Goal: Leave review/rating: Share an evaluation or opinion about a product, service, or content

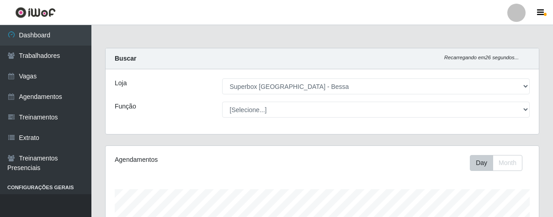
select select "206"
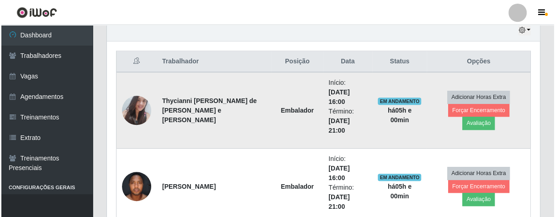
scroll to position [189, 433]
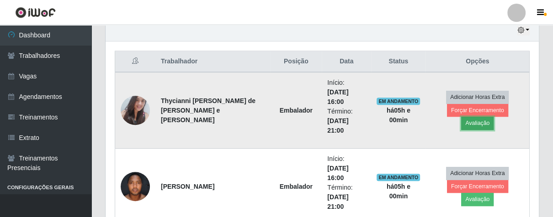
click at [493, 117] on button "Avaliação" at bounding box center [477, 123] width 32 height 13
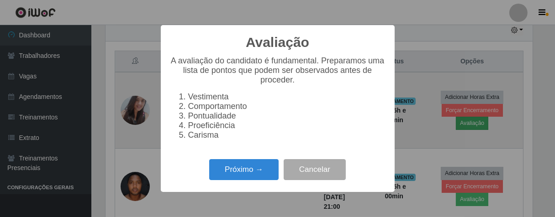
scroll to position [189, 428]
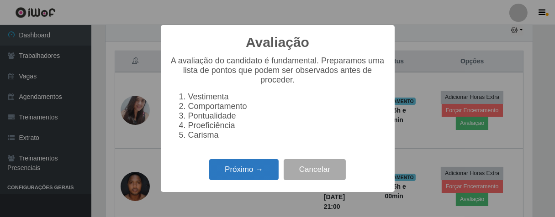
click at [252, 177] on button "Próximo →" at bounding box center [243, 169] width 69 height 21
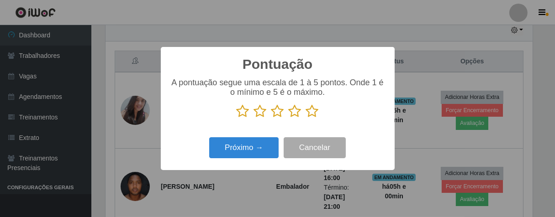
click at [316, 115] on icon at bounding box center [312, 112] width 13 height 14
click at [306, 118] on input "radio" at bounding box center [306, 118] width 0 height 0
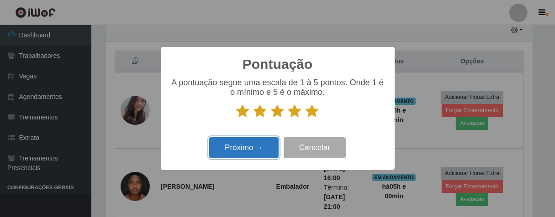
click at [260, 148] on button "Próximo →" at bounding box center [243, 148] width 69 height 21
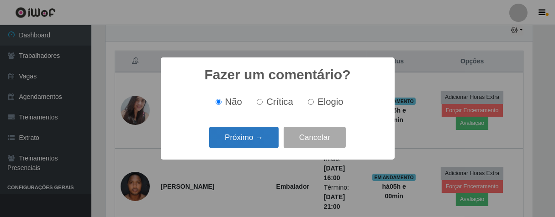
click at [262, 142] on button "Próximo →" at bounding box center [243, 137] width 69 height 21
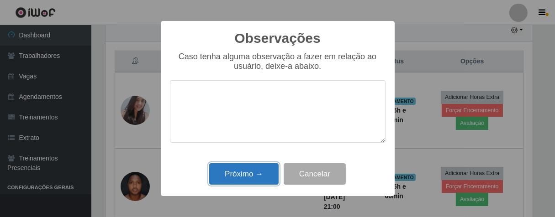
click at [249, 175] on button "Próximo →" at bounding box center [243, 174] width 69 height 21
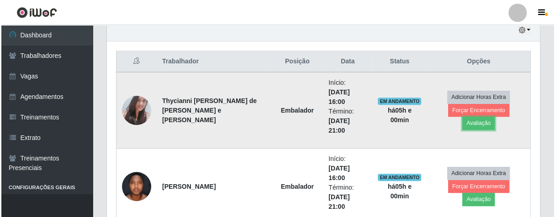
scroll to position [189, 433]
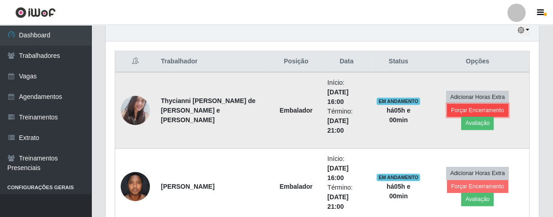
click at [447, 114] on button "Forçar Encerramento" at bounding box center [477, 110] width 61 height 13
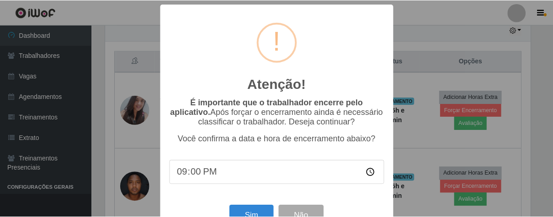
scroll to position [32, 0]
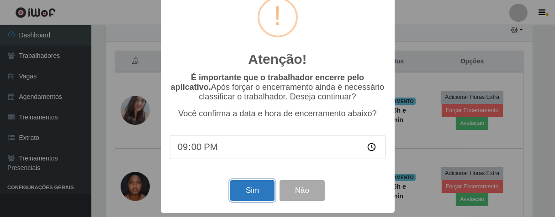
click at [255, 193] on button "Sim" at bounding box center [252, 190] width 44 height 21
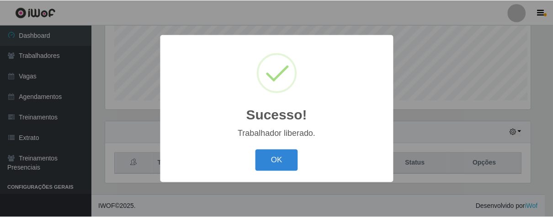
scroll to position [189, 428]
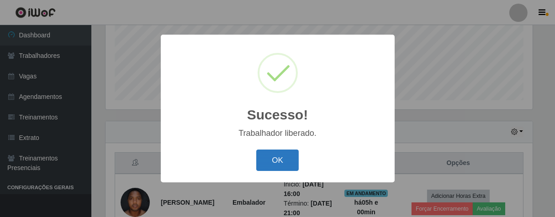
click at [284, 160] on button "OK" at bounding box center [277, 160] width 42 height 21
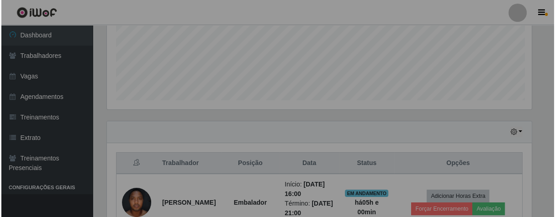
scroll to position [189, 433]
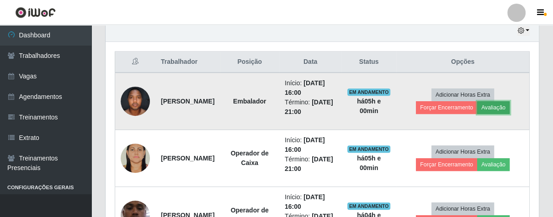
click at [501, 110] on button "Avaliação" at bounding box center [493, 107] width 32 height 13
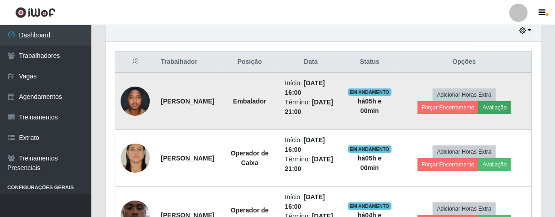
scroll to position [189, 428]
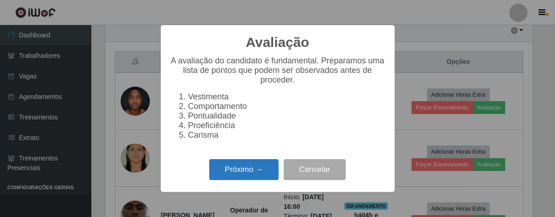
click at [264, 172] on button "Próximo →" at bounding box center [243, 169] width 69 height 21
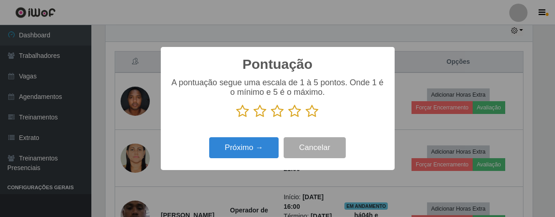
scroll to position [456688, 456451]
drag, startPoint x: 311, startPoint y: 112, endPoint x: 306, endPoint y: 116, distance: 5.9
click at [310, 113] on icon at bounding box center [312, 112] width 13 height 14
click at [306, 118] on input "radio" at bounding box center [306, 118] width 0 height 0
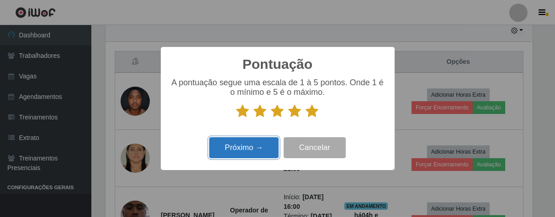
click at [260, 142] on button "Próximo →" at bounding box center [243, 148] width 69 height 21
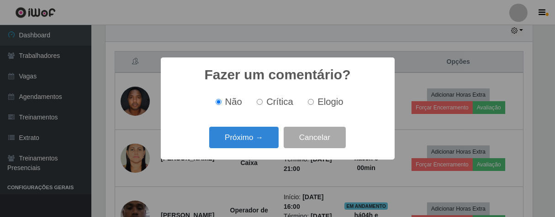
click at [313, 102] on input "Elogio" at bounding box center [311, 102] width 6 height 6
radio input "true"
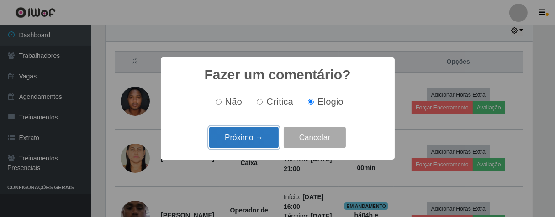
click at [251, 138] on button "Próximo →" at bounding box center [243, 137] width 69 height 21
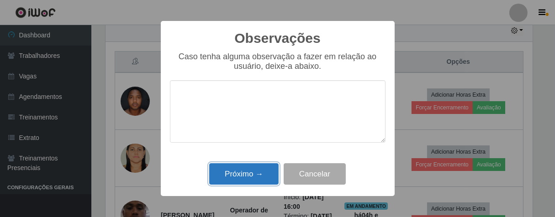
click at [260, 176] on button "Próximo →" at bounding box center [243, 174] width 69 height 21
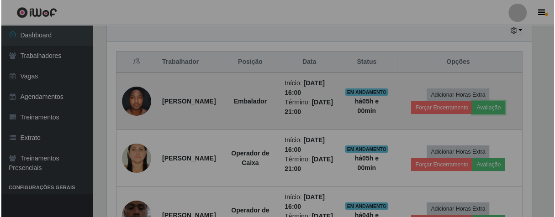
scroll to position [189, 433]
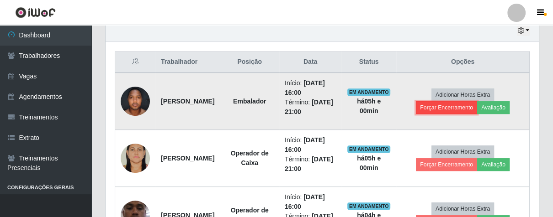
click at [442, 109] on button "Forçar Encerramento" at bounding box center [446, 107] width 61 height 13
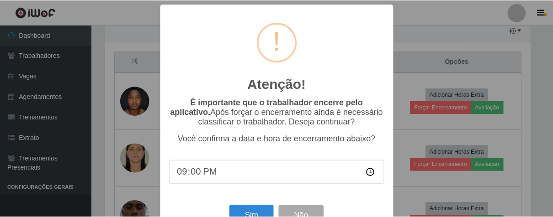
scroll to position [32, 0]
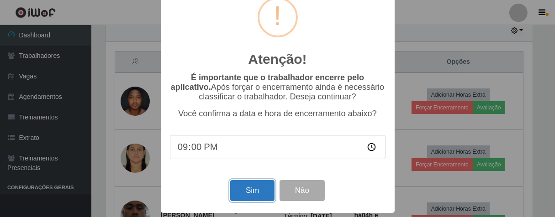
click at [247, 188] on button "Sim" at bounding box center [252, 190] width 44 height 21
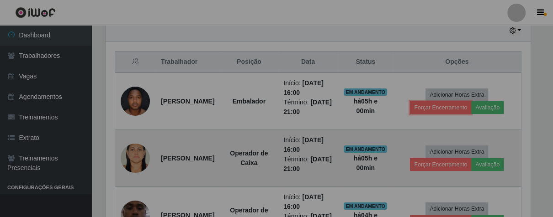
scroll to position [0, 0]
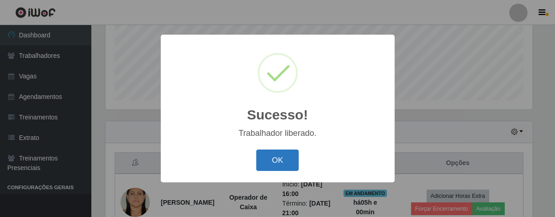
click at [290, 154] on button "OK" at bounding box center [277, 160] width 42 height 21
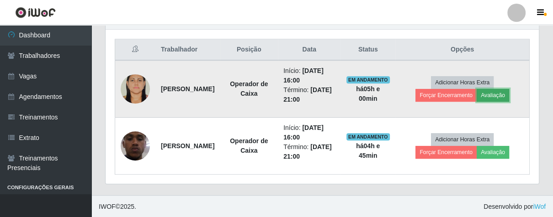
click at [494, 90] on button "Avaliação" at bounding box center [493, 95] width 32 height 13
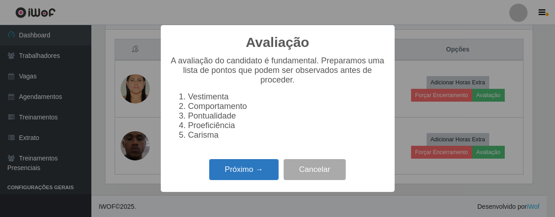
click at [264, 176] on button "Próximo →" at bounding box center [243, 169] width 69 height 21
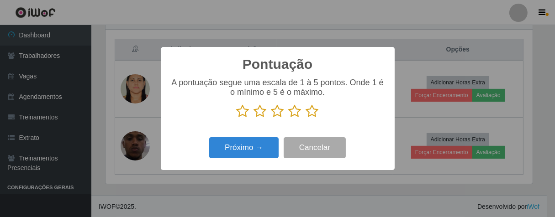
drag, startPoint x: 315, startPoint y: 115, endPoint x: 221, endPoint y: 116, distance: 94.1
click at [310, 117] on icon at bounding box center [312, 112] width 13 height 14
click at [306, 118] on input "radio" at bounding box center [306, 118] width 0 height 0
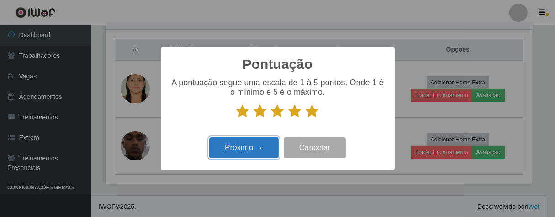
click at [247, 147] on button "Próximo →" at bounding box center [243, 148] width 69 height 21
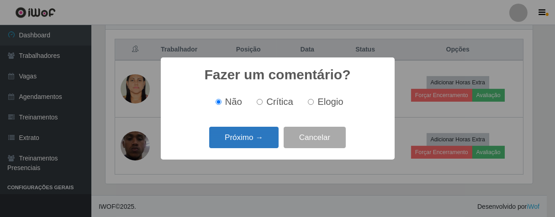
click at [262, 138] on button "Próximo →" at bounding box center [243, 137] width 69 height 21
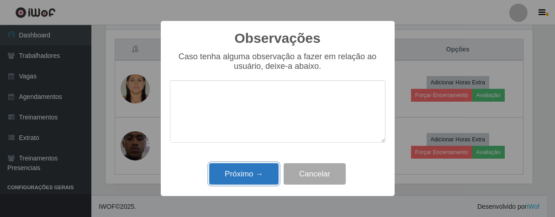
click at [259, 180] on button "Próximo →" at bounding box center [243, 174] width 69 height 21
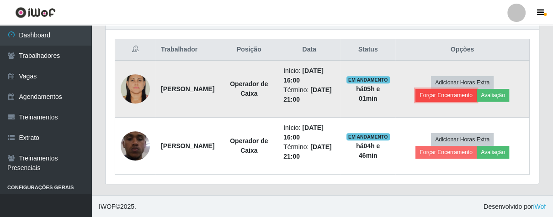
click at [438, 95] on button "Forçar Encerramento" at bounding box center [445, 95] width 61 height 13
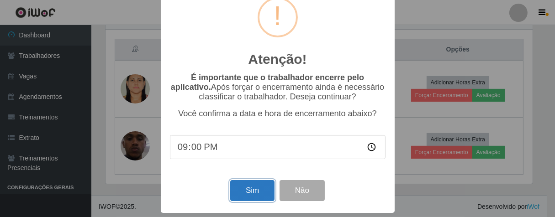
click at [255, 182] on button "Sim" at bounding box center [252, 190] width 44 height 21
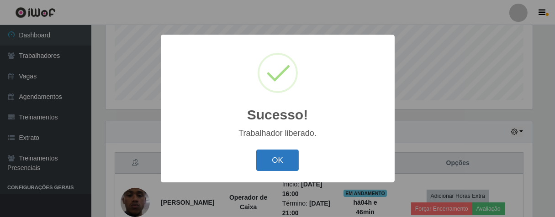
drag, startPoint x: 252, startPoint y: 174, endPoint x: 261, endPoint y: 169, distance: 10.0
click at [256, 171] on div "OK Cancel" at bounding box center [278, 161] width 216 height 26
click at [266, 164] on button "OK" at bounding box center [277, 160] width 42 height 21
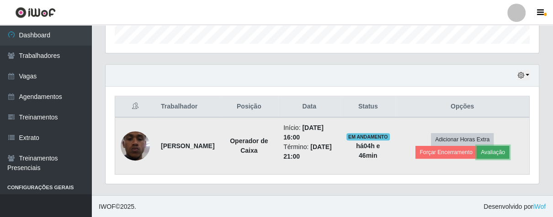
click at [500, 149] on button "Avaliação" at bounding box center [493, 152] width 32 height 13
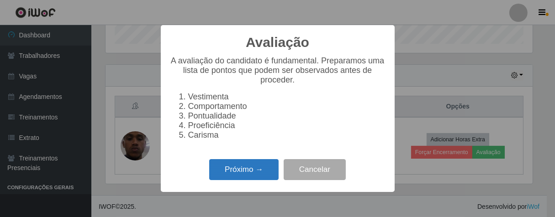
click at [239, 171] on button "Próximo →" at bounding box center [243, 169] width 69 height 21
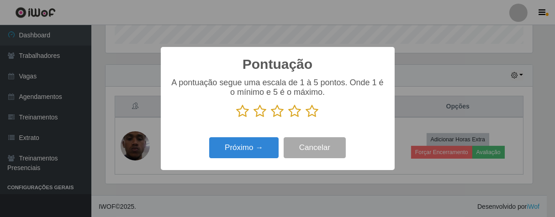
drag, startPoint x: 309, startPoint y: 114, endPoint x: 304, endPoint y: 117, distance: 5.9
click at [308, 114] on icon at bounding box center [312, 112] width 13 height 14
click at [306, 118] on input "radio" at bounding box center [306, 118] width 0 height 0
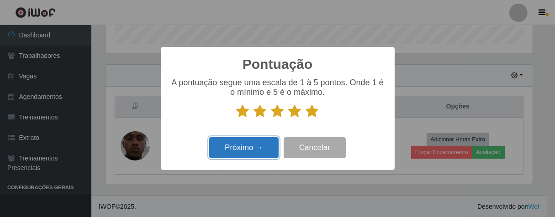
click at [263, 143] on button "Próximo →" at bounding box center [243, 148] width 69 height 21
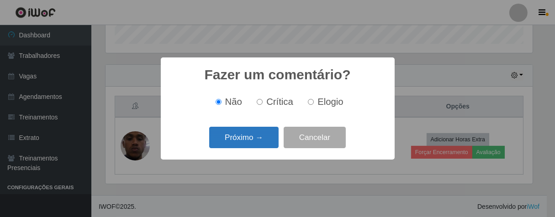
click at [262, 142] on button "Próximo →" at bounding box center [243, 137] width 69 height 21
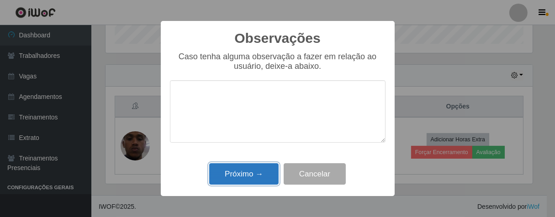
click at [270, 178] on button "Próximo →" at bounding box center [243, 174] width 69 height 21
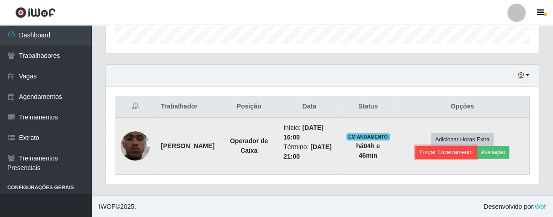
click at [430, 151] on button "Forçar Encerramento" at bounding box center [445, 152] width 61 height 13
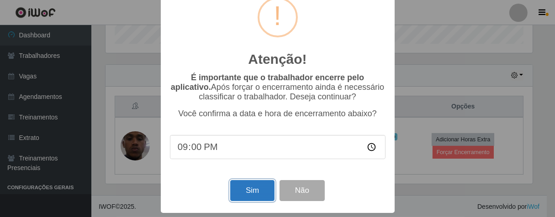
click at [259, 184] on button "Sim" at bounding box center [252, 190] width 44 height 21
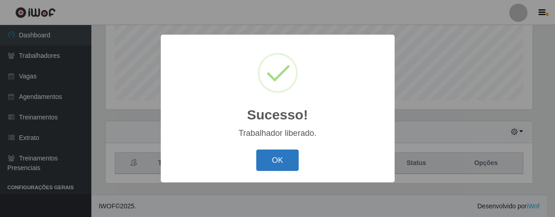
click at [279, 160] on button "OK" at bounding box center [277, 160] width 42 height 21
